Goal: Find specific page/section: Find specific page/section

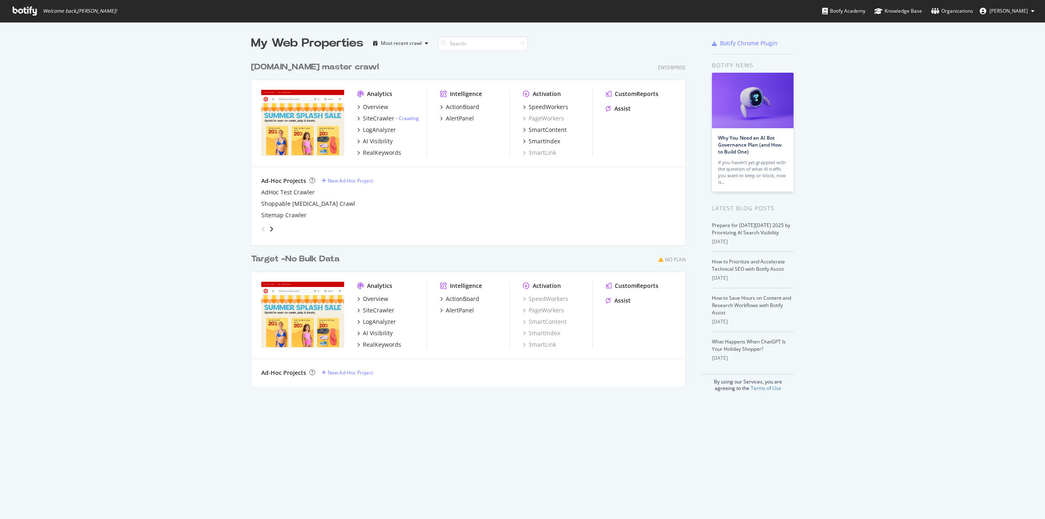
scroll to position [513, 1032]
click at [373, 119] on div "SiteCrawler" at bounding box center [378, 118] width 31 height 8
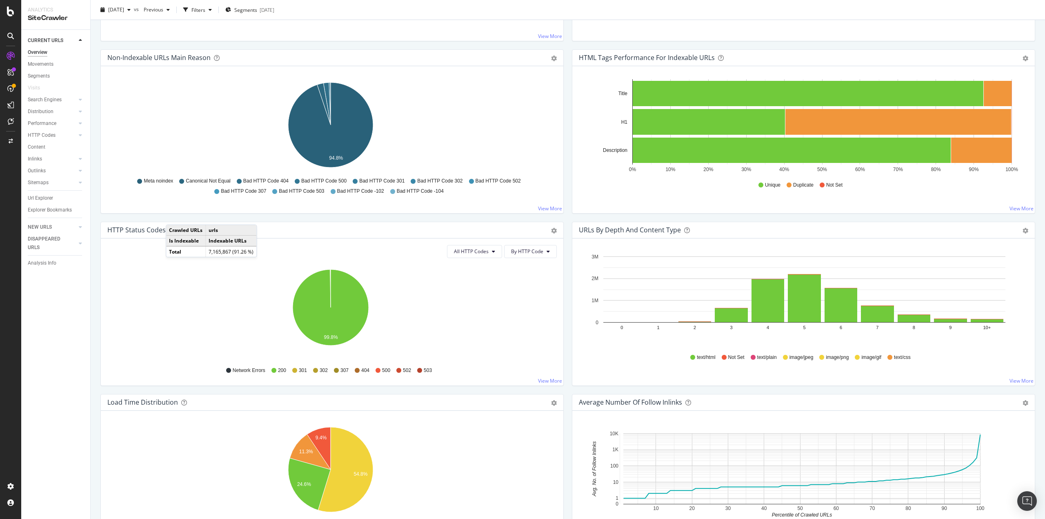
scroll to position [531, 0]
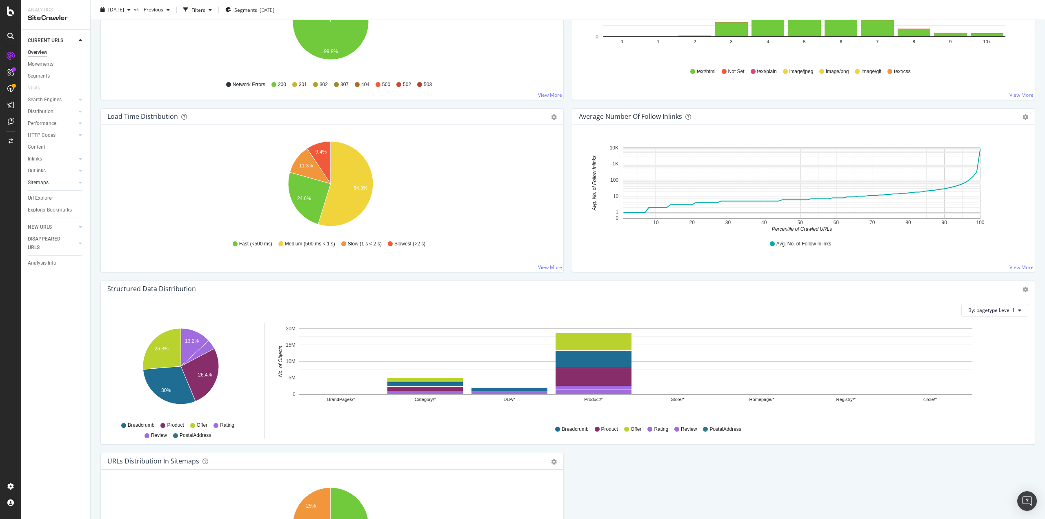
click at [53, 182] on link "Sitemaps" at bounding box center [52, 182] width 49 height 9
